Goal: Task Accomplishment & Management: Manage account settings

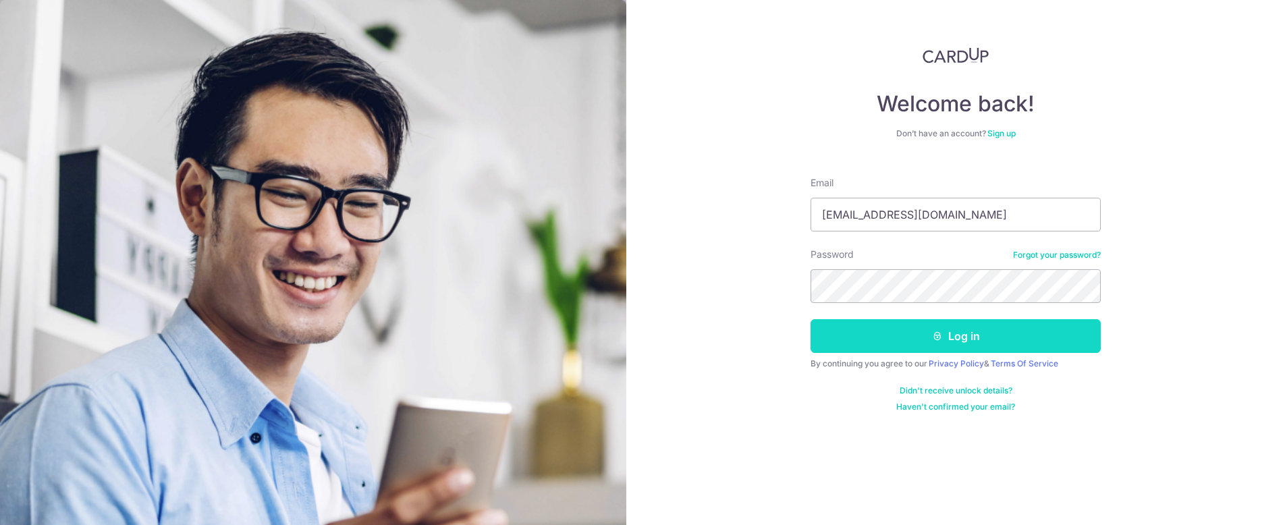
click at [928, 341] on button "Log in" at bounding box center [955, 336] width 290 height 34
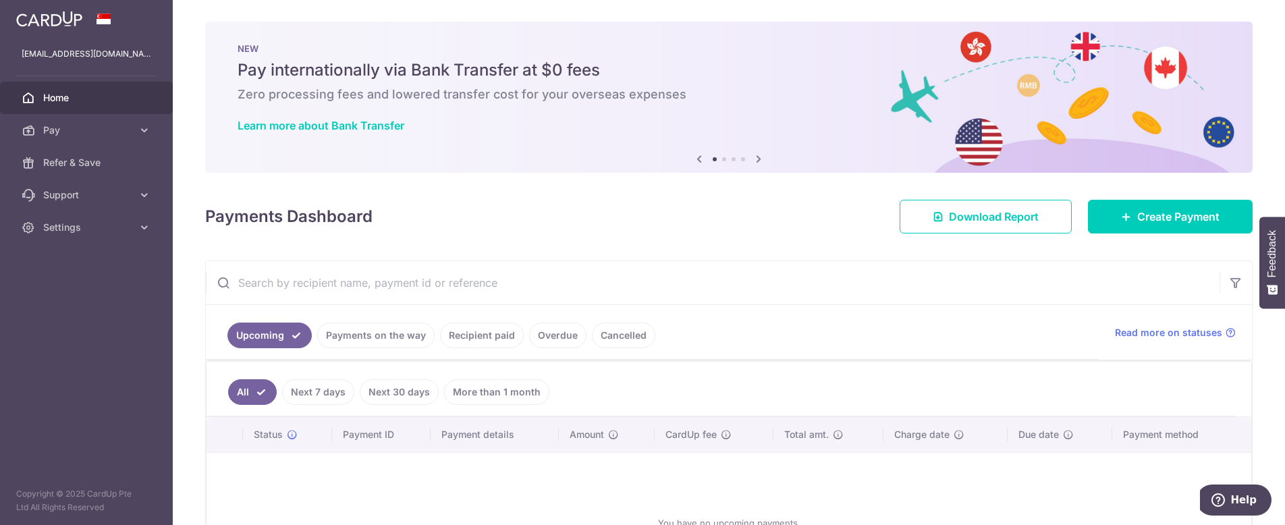
click at [410, 339] on link "Payments on the way" at bounding box center [375, 336] width 117 height 26
